Goal: Check status: Check status

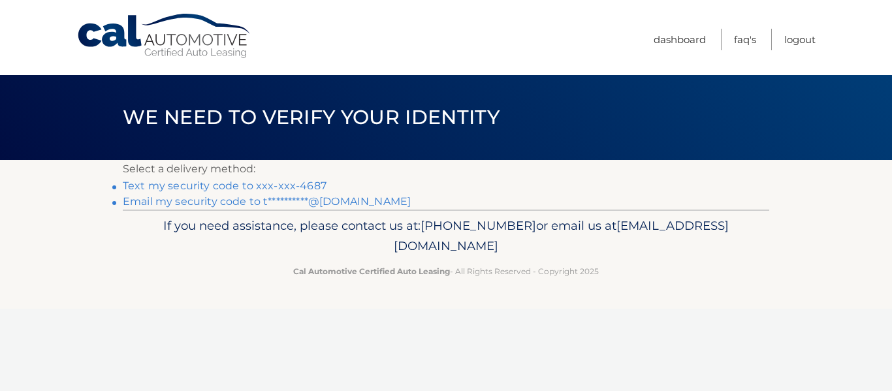
click at [291, 187] on link "Text my security code to xxx-xxx-4687" at bounding box center [225, 185] width 204 height 12
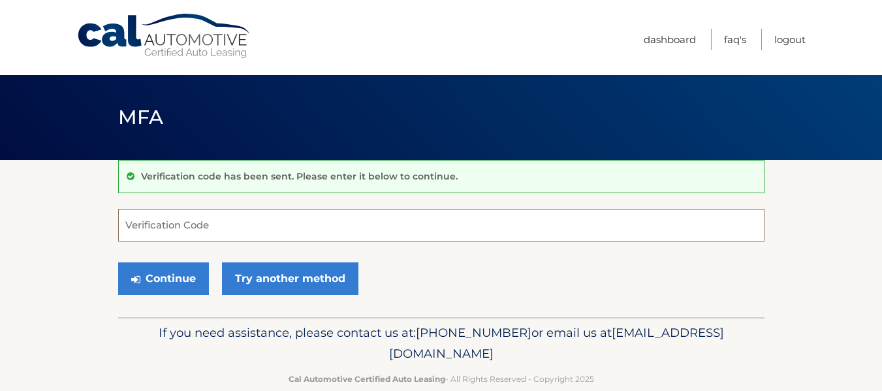
click at [166, 229] on input "Verification Code" at bounding box center [441, 225] width 646 height 33
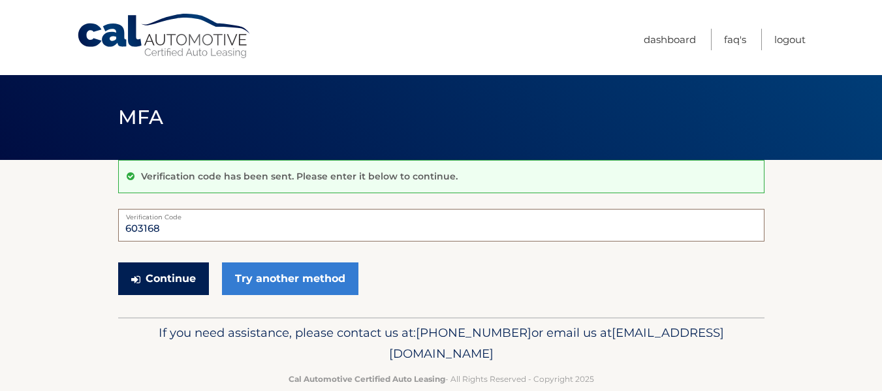
type input "603168"
click at [164, 272] on button "Continue" at bounding box center [163, 278] width 91 height 33
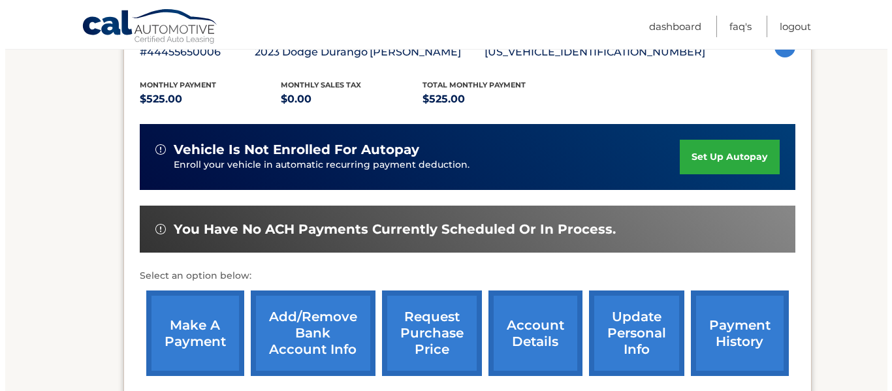
scroll to position [279, 0]
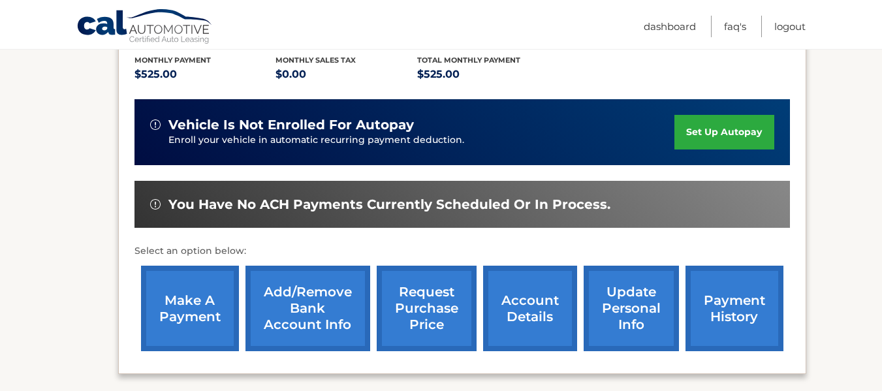
click at [427, 303] on link "request purchase price" at bounding box center [427, 308] width 100 height 85
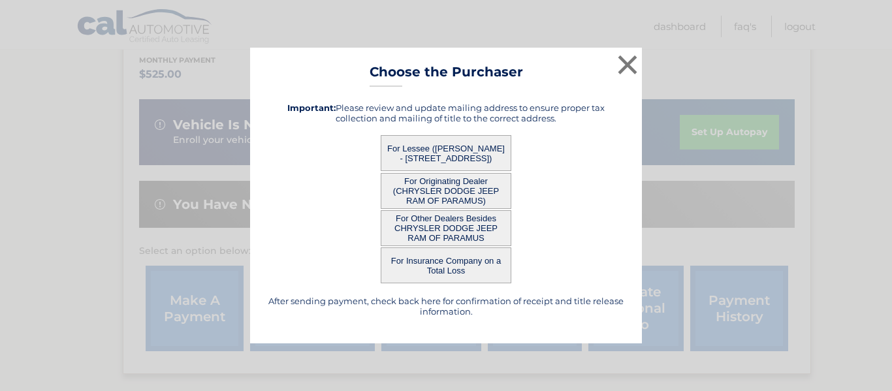
click at [441, 146] on button "For Lessee ([PERSON_NAME] - [STREET_ADDRESS])" at bounding box center [446, 153] width 131 height 36
click at [467, 143] on button "For Lessee ([PERSON_NAME] - [STREET_ADDRESS])" at bounding box center [446, 153] width 131 height 36
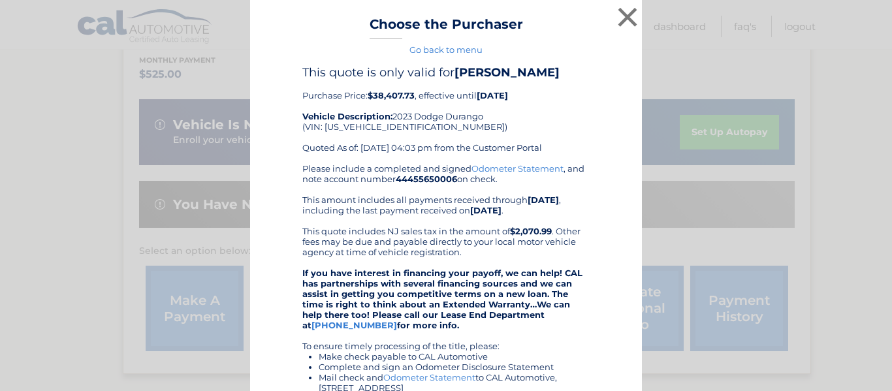
click at [467, 143] on div "This quote is only valid for [PERSON_NAME] Purchase Price: $38,407.73 , effecti…" at bounding box center [445, 114] width 287 height 98
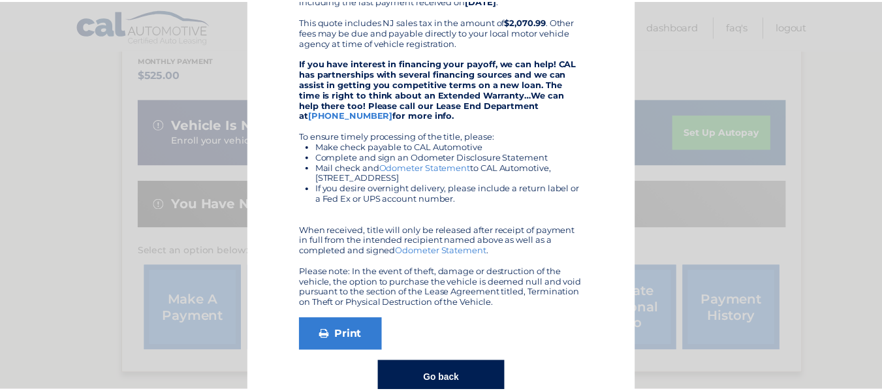
scroll to position [0, 0]
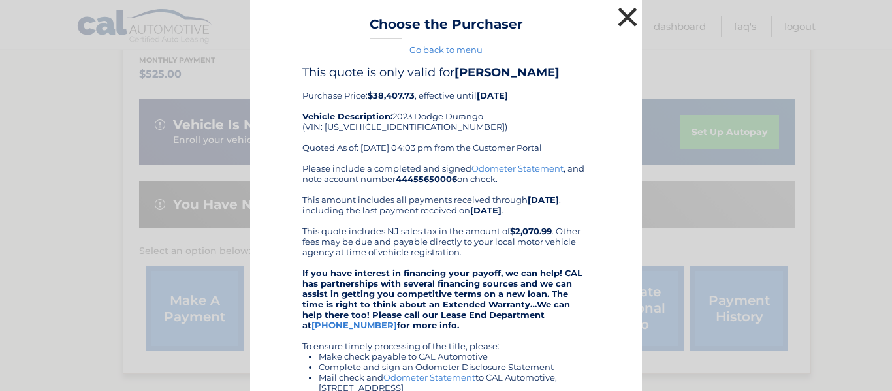
click at [626, 23] on button "×" at bounding box center [627, 17] width 26 height 26
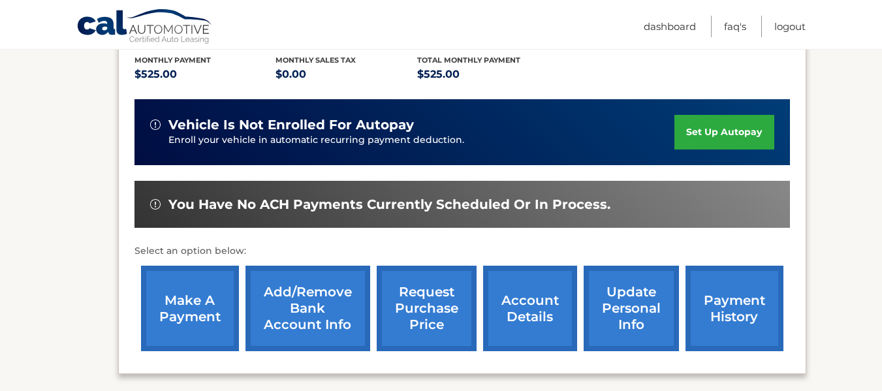
click at [736, 309] on link "payment history" at bounding box center [734, 308] width 98 height 85
